Goal: Information Seeking & Learning: Find contact information

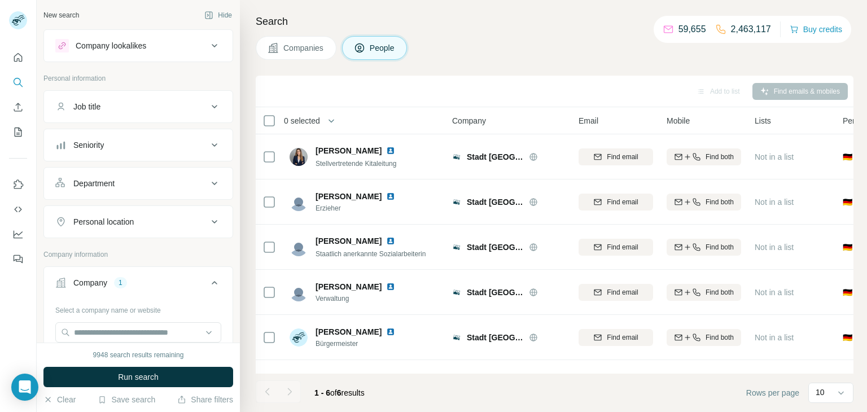
scroll to position [178, 0]
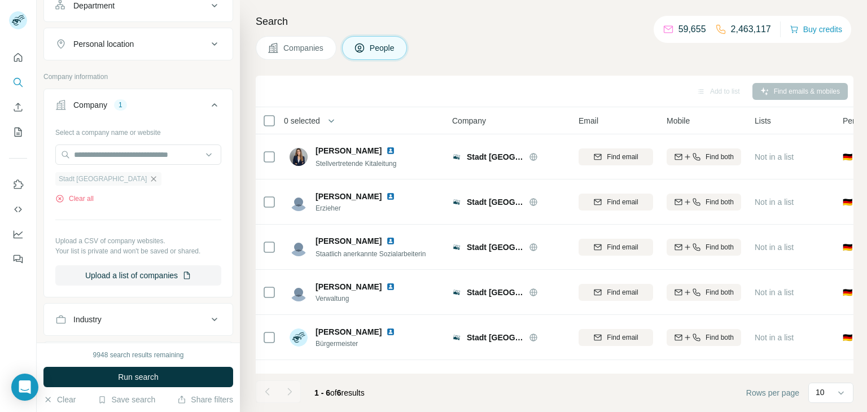
click at [149, 178] on icon "button" at bounding box center [153, 179] width 9 height 9
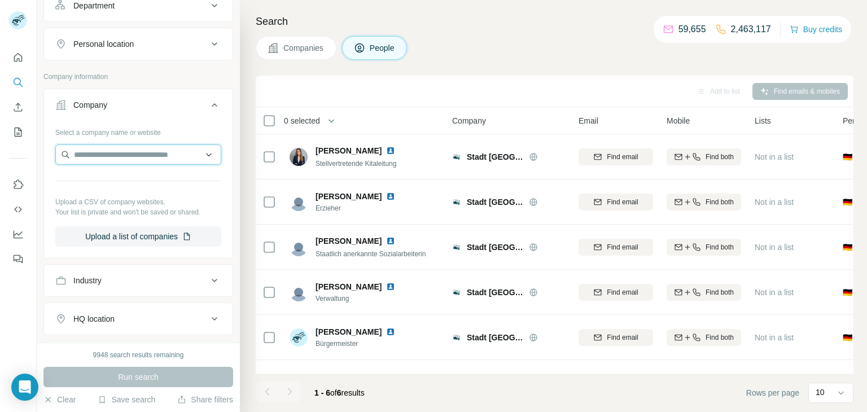
click at [121, 159] on input "text" at bounding box center [138, 155] width 166 height 20
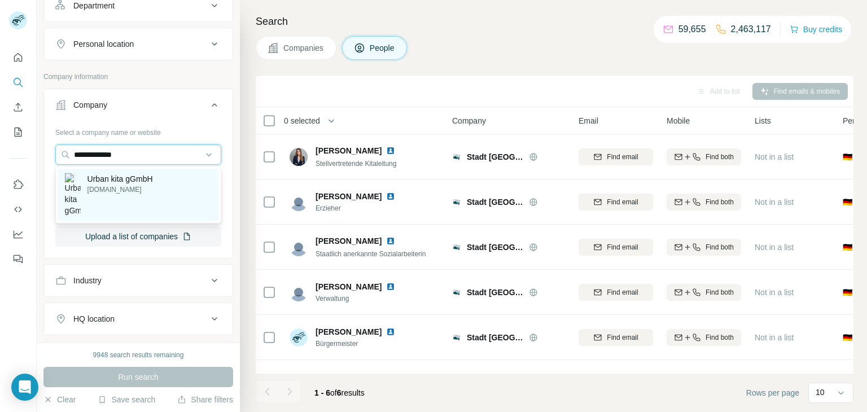
type input "**********"
click at [116, 185] on p "[DOMAIN_NAME]" at bounding box center [121, 190] width 66 height 10
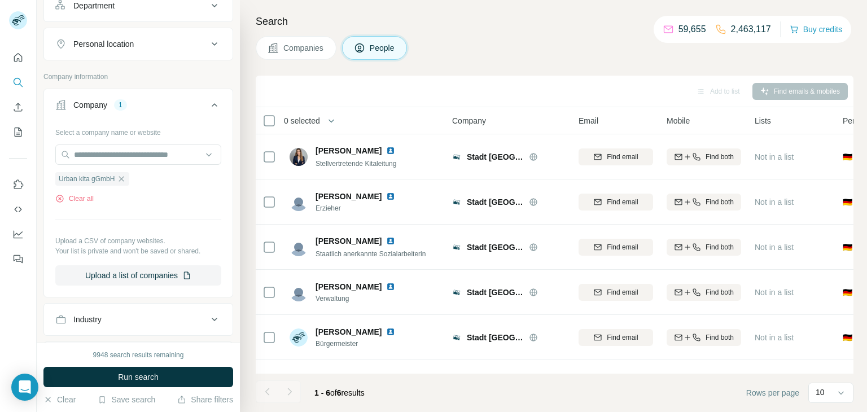
click at [312, 50] on span "Companies" at bounding box center [304, 47] width 41 height 11
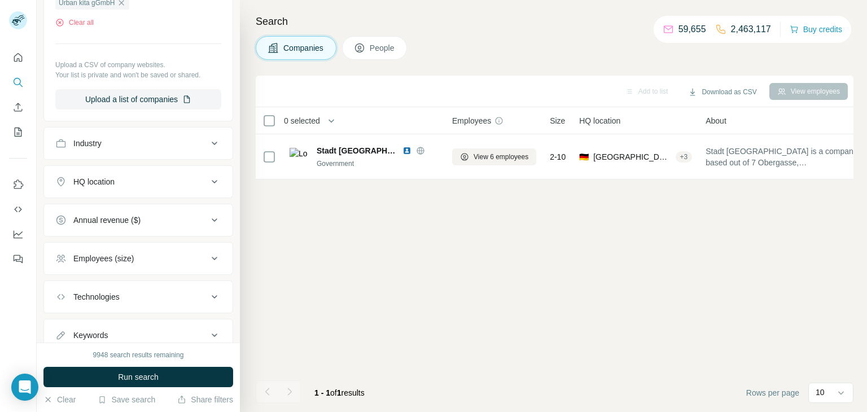
scroll to position [2, 0]
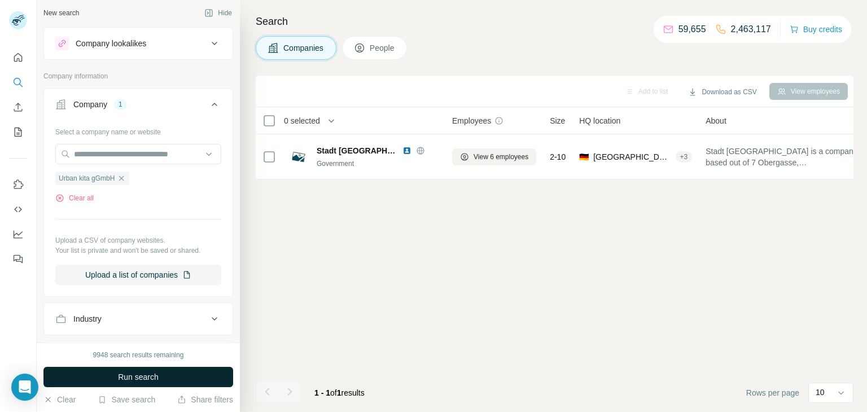
click at [127, 385] on button "Run search" at bounding box center [138, 377] width 190 height 20
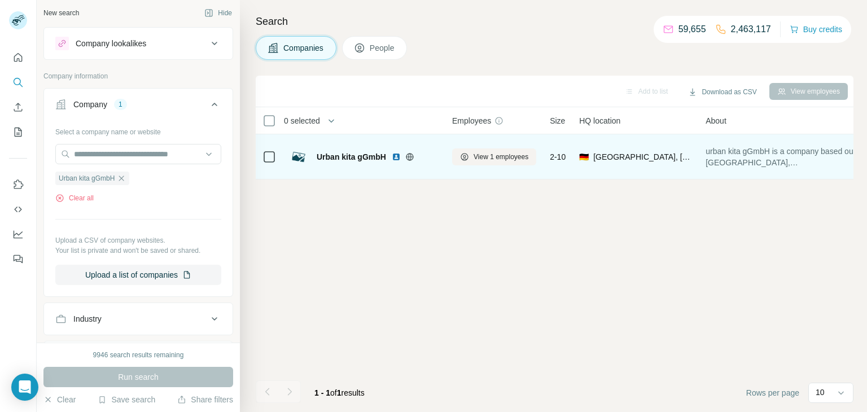
click at [369, 155] on span "Urban kita gGmbH" at bounding box center [351, 156] width 69 height 11
click at [508, 156] on span "View 1 employees" at bounding box center [501, 157] width 55 height 10
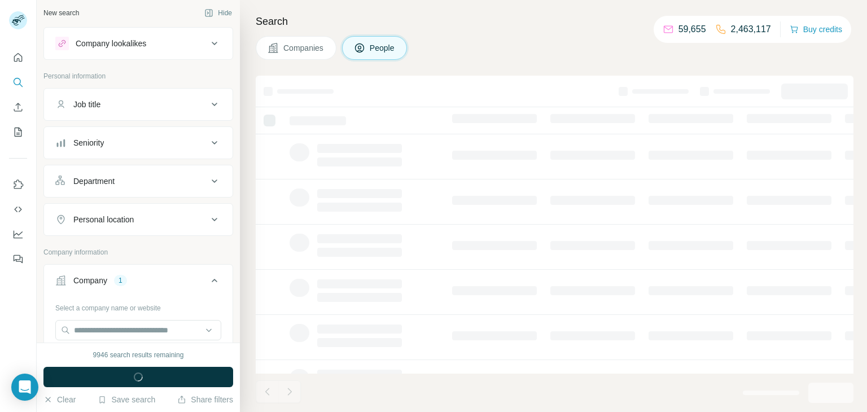
scroll to position [178, 0]
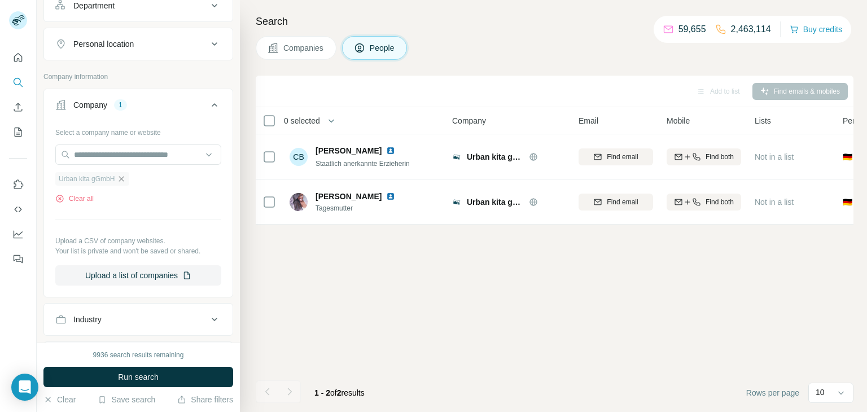
click at [121, 179] on icon "button" at bounding box center [121, 179] width 9 height 9
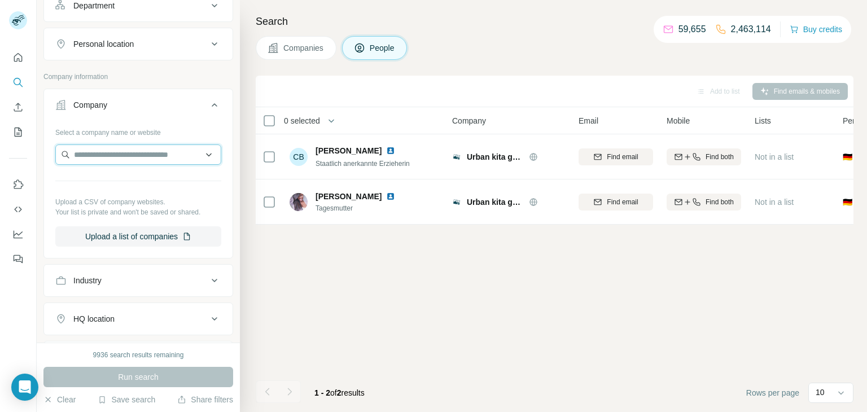
click at [119, 156] on input "text" at bounding box center [138, 155] width 166 height 20
paste input "**********"
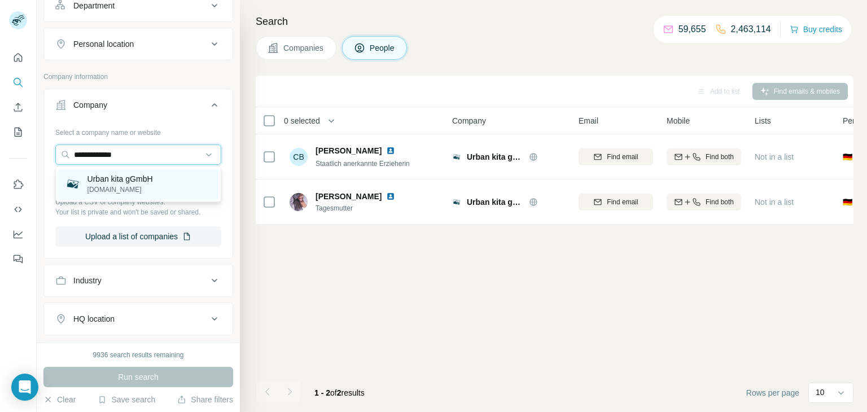
type input "**********"
click at [108, 187] on p "[DOMAIN_NAME]" at bounding box center [121, 190] width 66 height 10
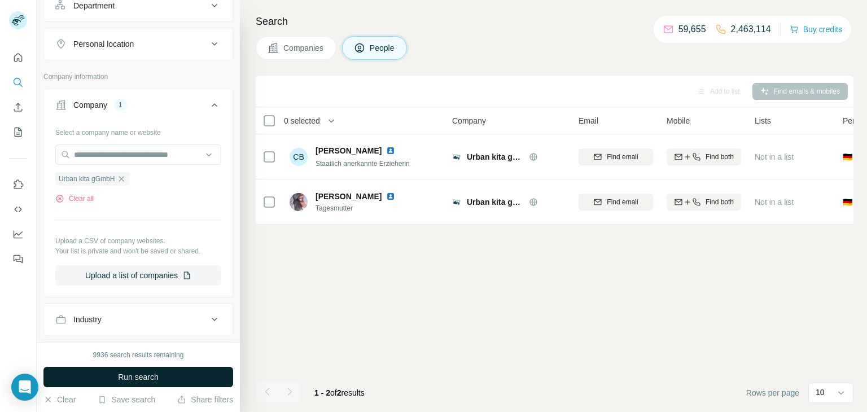
click at [125, 377] on span "Run search" at bounding box center [138, 377] width 41 height 11
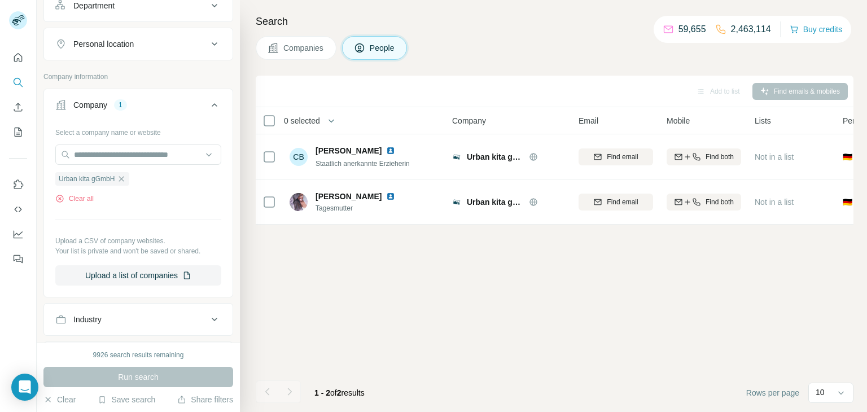
click at [293, 51] on span "Companies" at bounding box center [304, 47] width 41 height 11
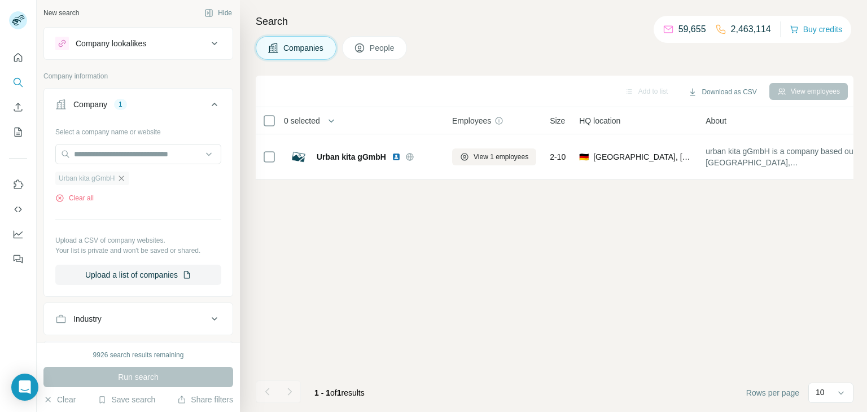
click at [126, 180] on icon "button" at bounding box center [121, 178] width 9 height 9
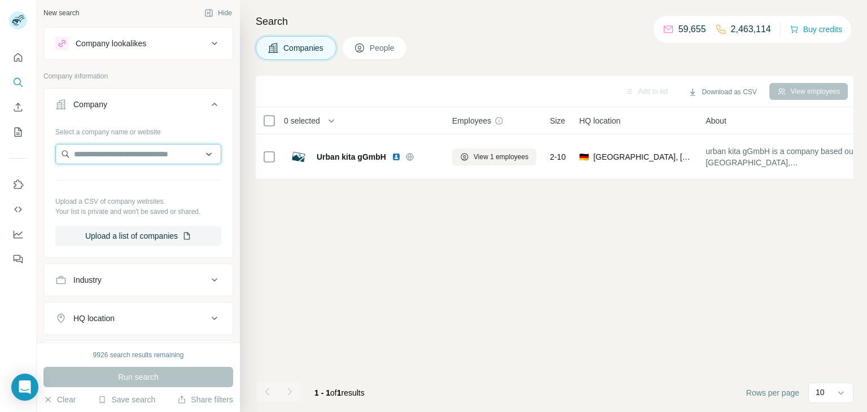
click at [115, 159] on input "text" at bounding box center [138, 154] width 166 height 20
type input "**********"
